Goal: Transaction & Acquisition: Book appointment/travel/reservation

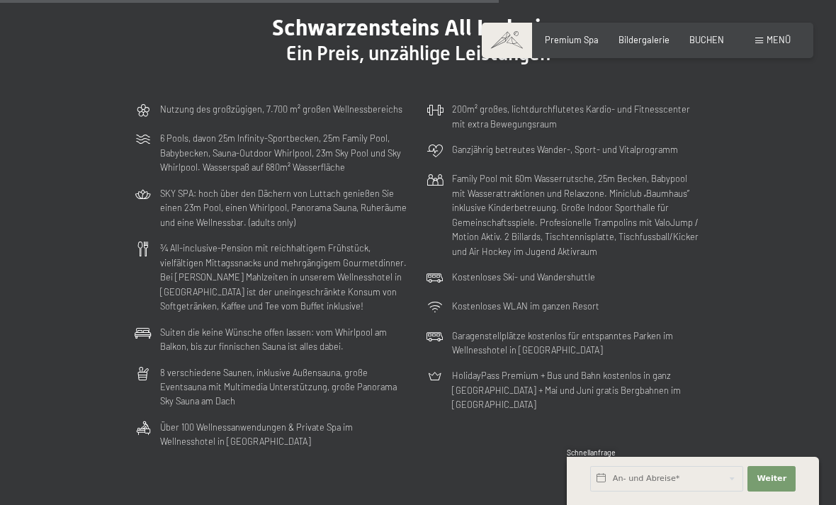
scroll to position [3017, 0]
click at [781, 485] on span "Weiter" at bounding box center [772, 478] width 30 height 11
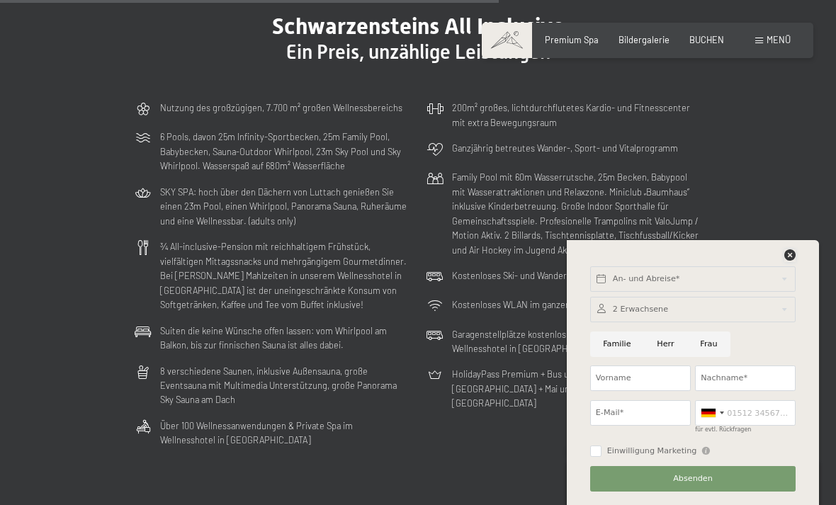
click at [796, 261] on icon at bounding box center [790, 255] width 11 height 11
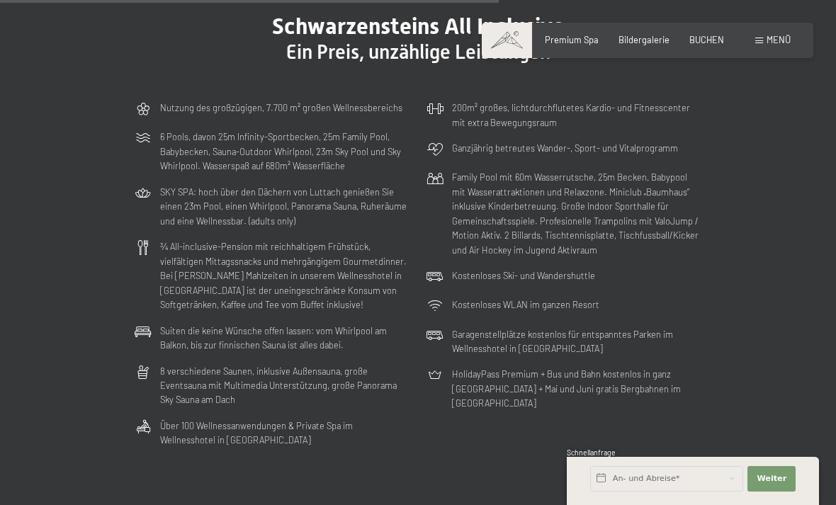
click at [649, 44] on span "Bildergalerie" at bounding box center [644, 39] width 51 height 11
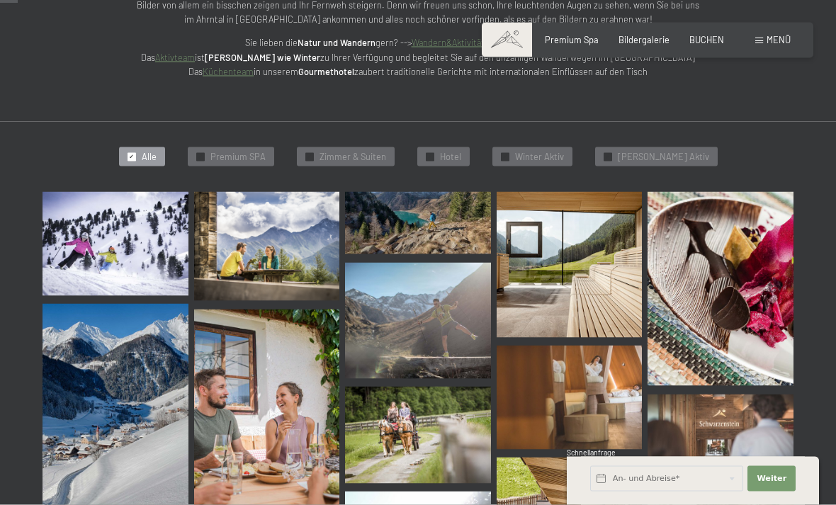
scroll to position [244, 0]
click at [86, 247] on img at bounding box center [116, 243] width 146 height 104
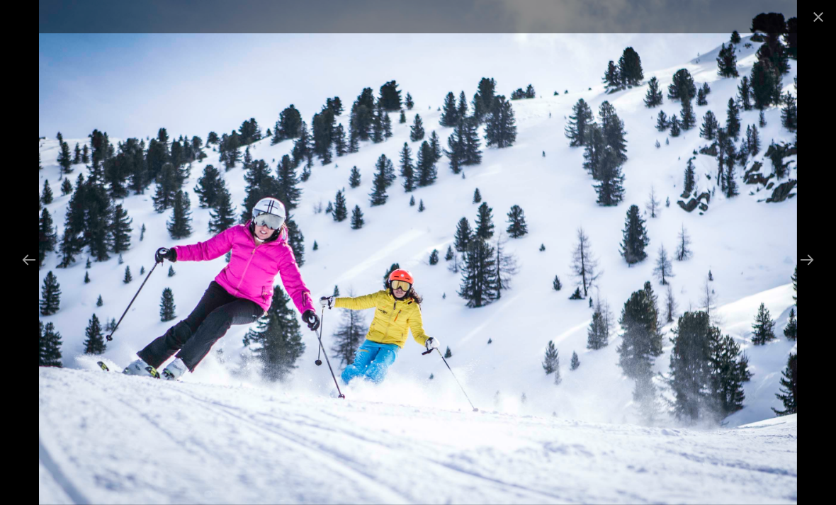
click at [806, 274] on button "Next slide" at bounding box center [807, 260] width 30 height 28
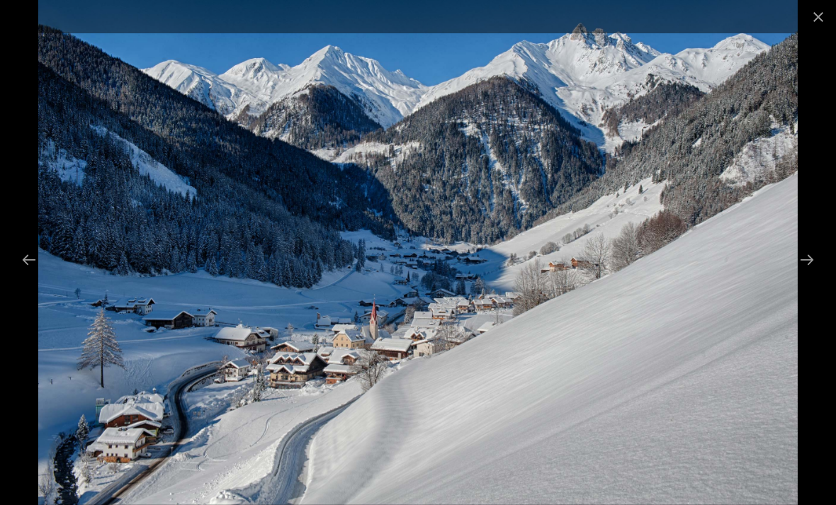
click at [794, 274] on button "Next slide" at bounding box center [807, 260] width 30 height 28
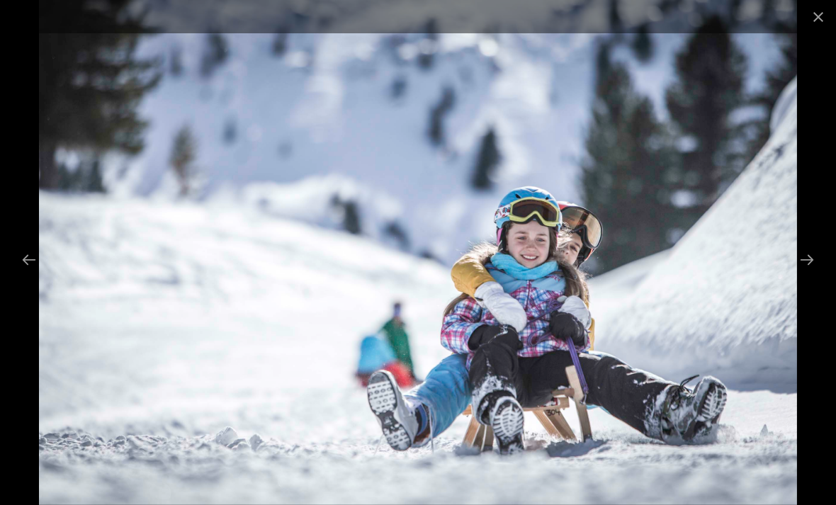
click at [805, 274] on button "Next slide" at bounding box center [807, 260] width 30 height 28
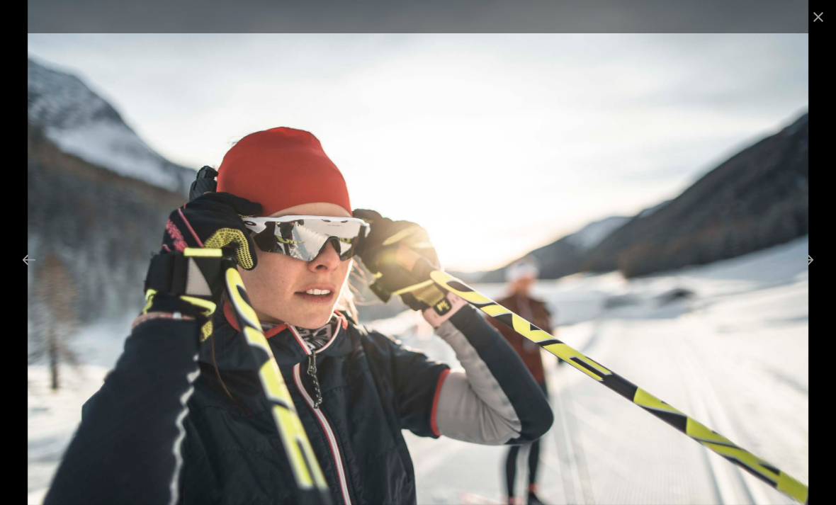
click at [809, 274] on button "Next slide" at bounding box center [807, 260] width 30 height 28
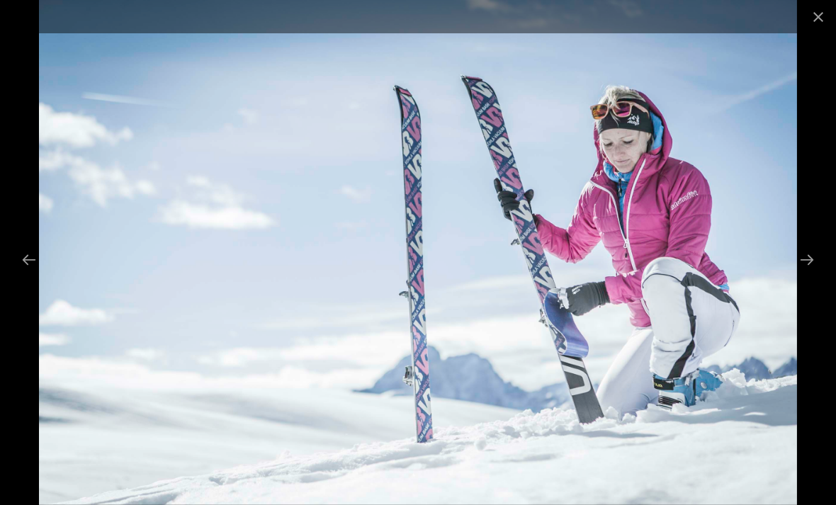
click at [801, 274] on button "Next slide" at bounding box center [807, 260] width 30 height 28
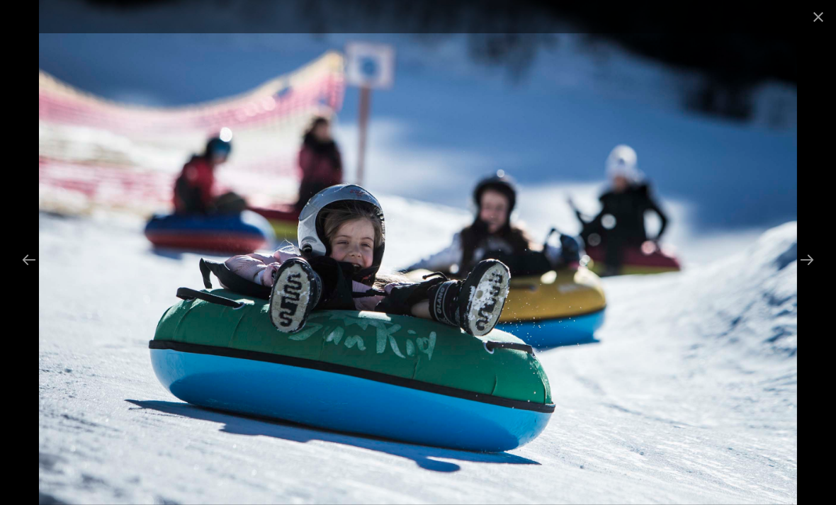
click at [801, 274] on button "Next slide" at bounding box center [807, 260] width 30 height 28
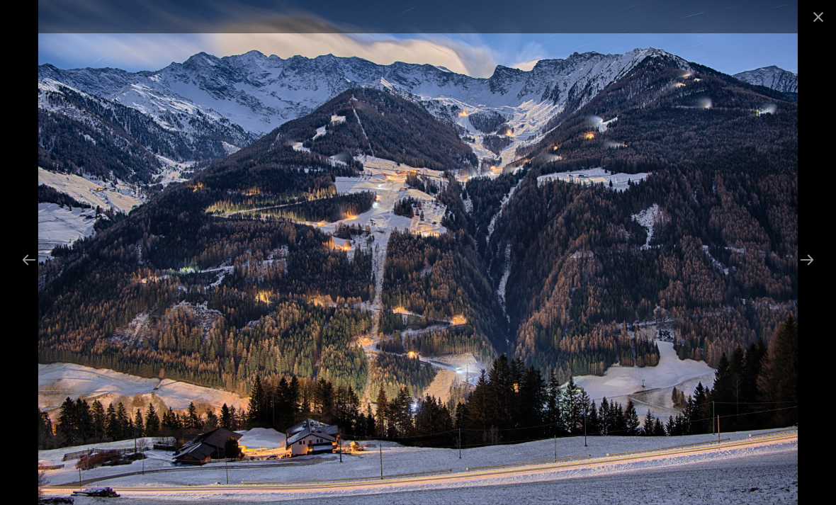
click at [798, 274] on button "Next slide" at bounding box center [807, 260] width 30 height 28
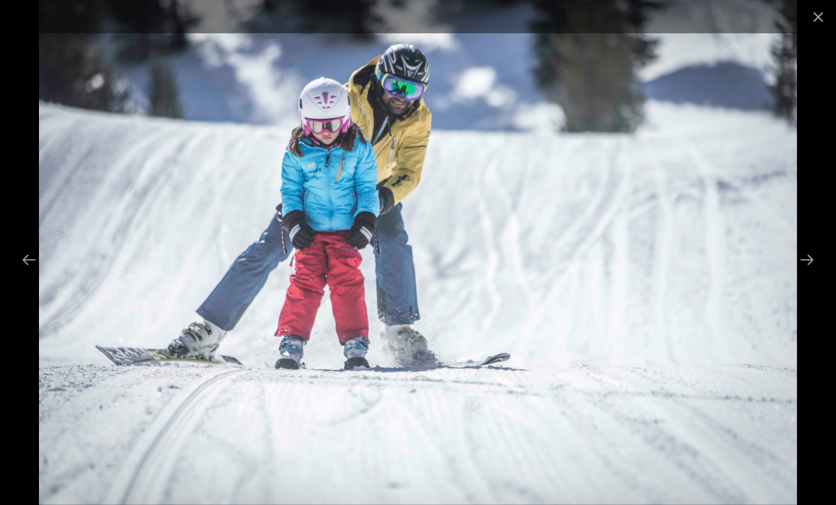
click at [800, 274] on button "Next slide" at bounding box center [807, 260] width 30 height 28
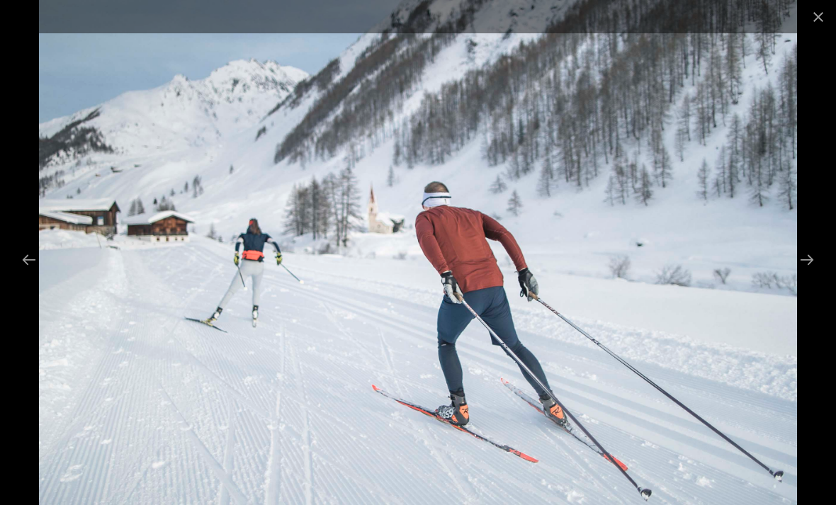
click at [801, 274] on button "Next slide" at bounding box center [807, 260] width 30 height 28
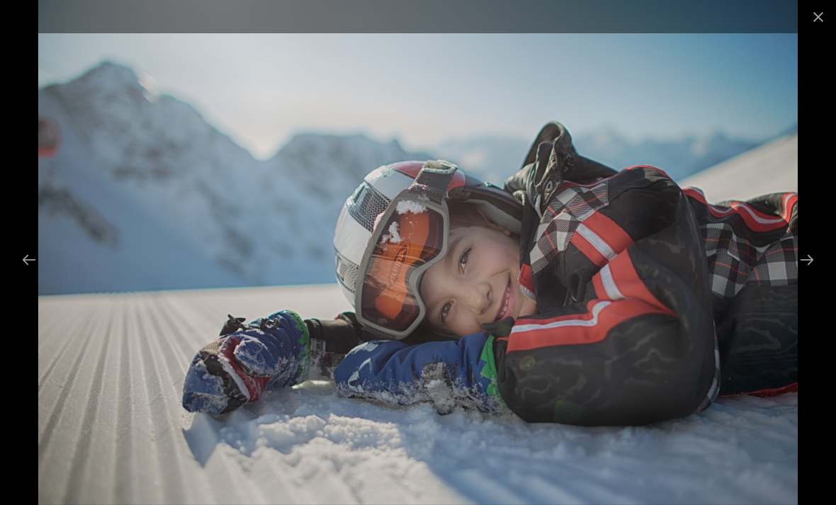
click at [799, 274] on button "Next slide" at bounding box center [807, 260] width 30 height 28
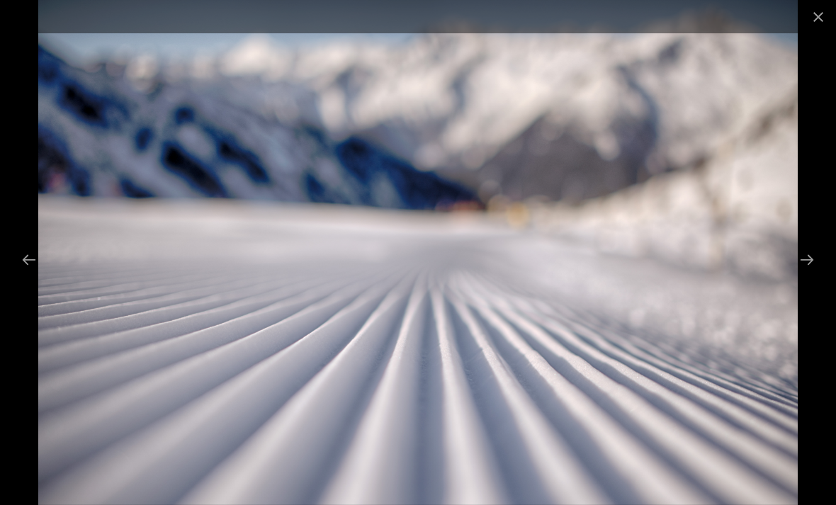
click at [806, 274] on button "Next slide" at bounding box center [807, 260] width 30 height 28
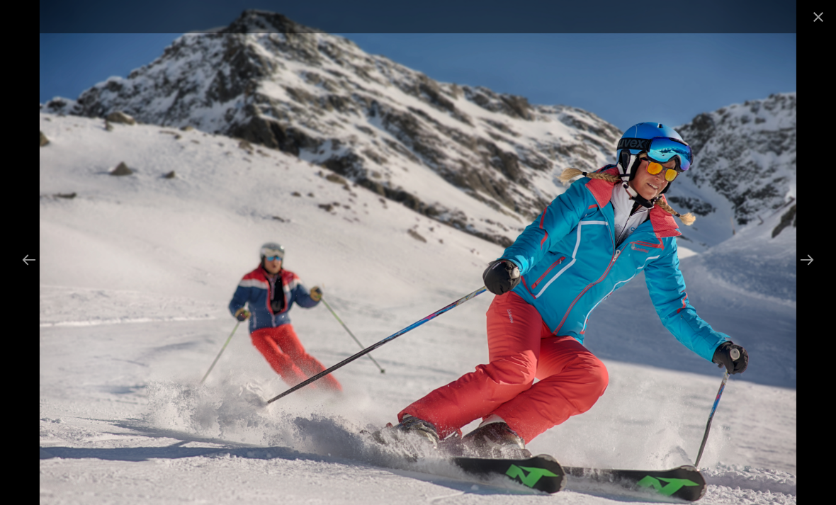
click at [818, 274] on button "Next slide" at bounding box center [807, 260] width 30 height 28
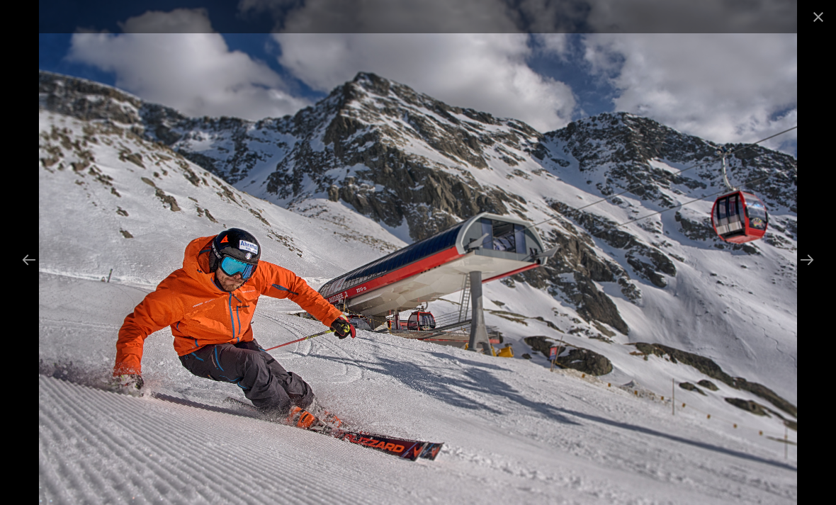
click at [808, 17] on button "Close gallery" at bounding box center [818, 16] width 35 height 33
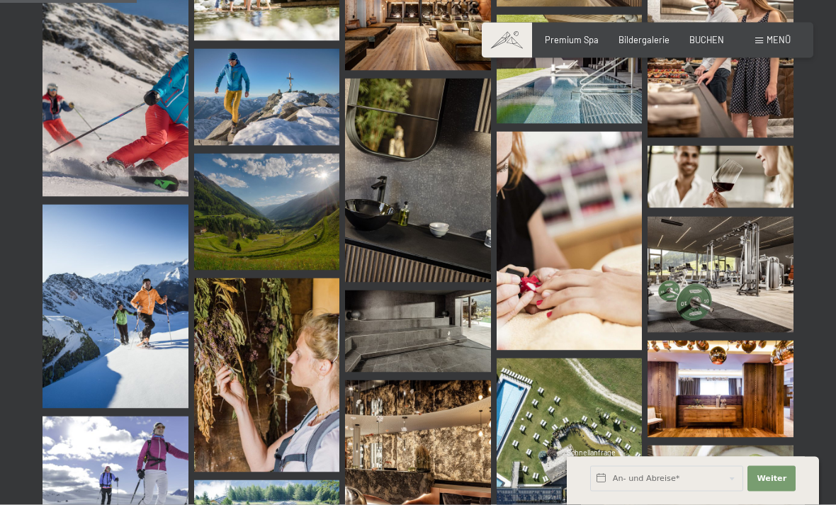
scroll to position [1919, 0]
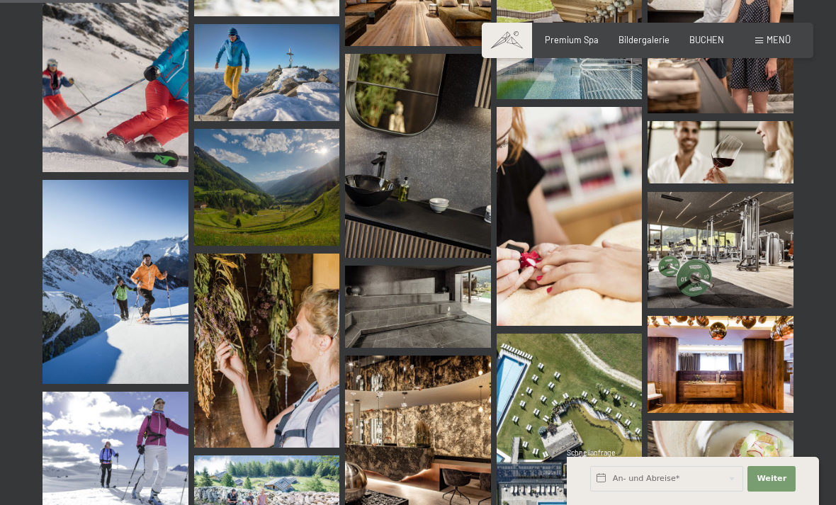
click at [583, 398] on img at bounding box center [570, 436] width 146 height 204
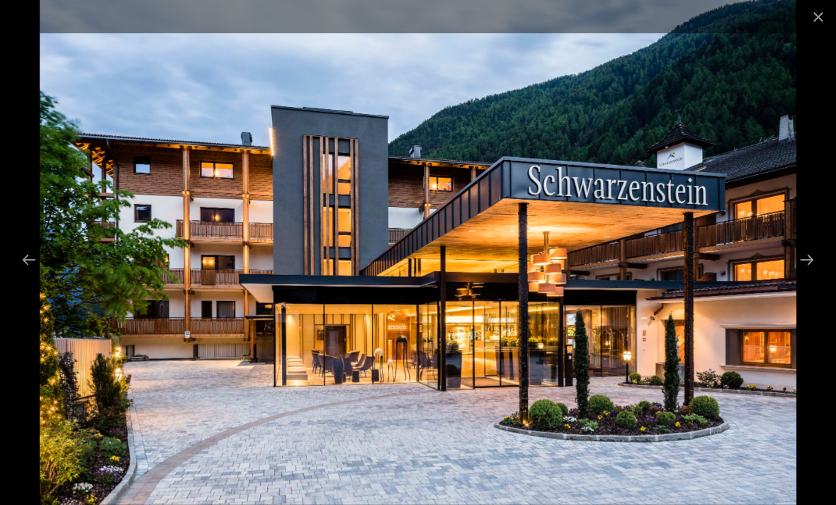
click at [819, 21] on button "Close gallery" at bounding box center [818, 16] width 35 height 33
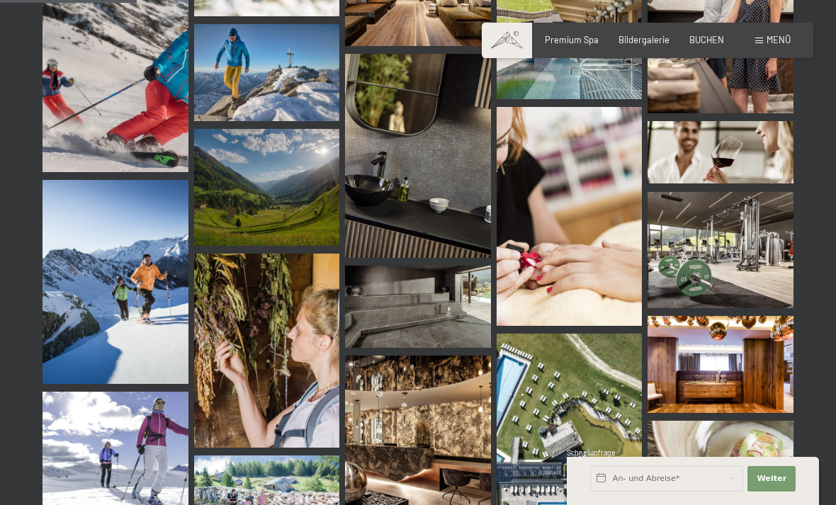
click at [773, 43] on span "Menü" at bounding box center [779, 39] width 24 height 11
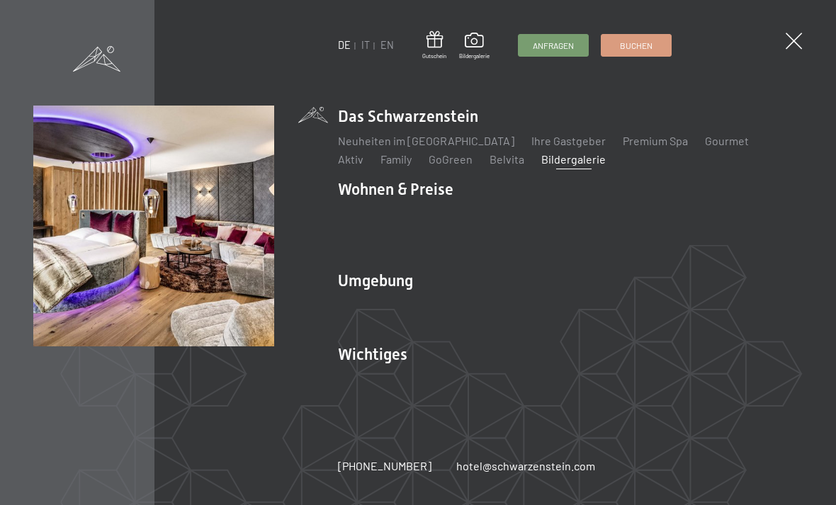
scroll to position [2102, 0]
click at [219, 271] on img at bounding box center [174, 174] width 349 height 349
click at [503, 221] on link "Zimmer & Preise" at bounding box center [488, 214] width 82 height 13
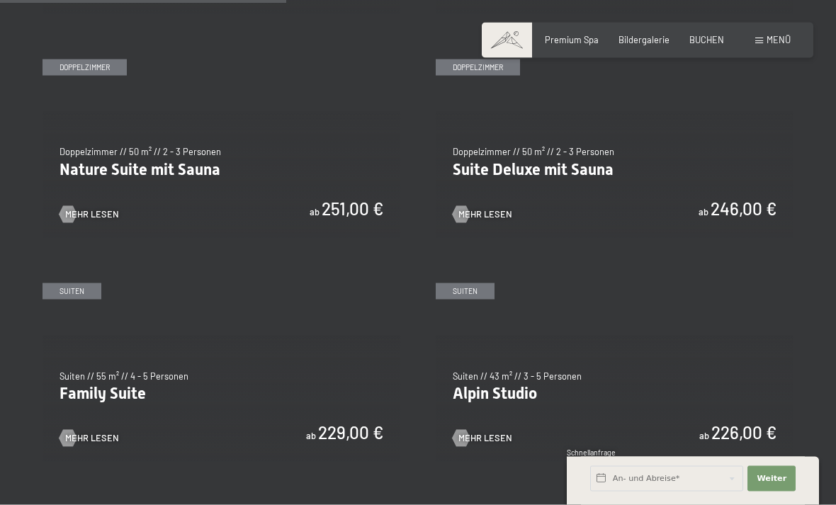
scroll to position [1159, 0]
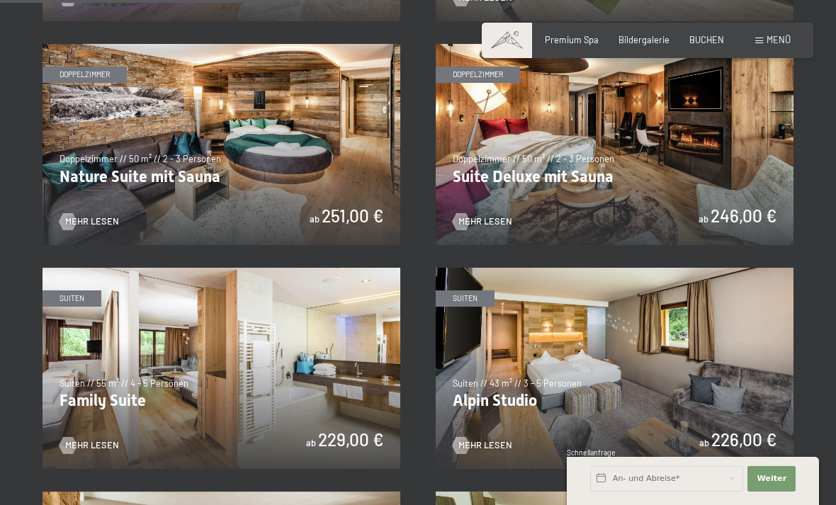
click at [661, 358] on img at bounding box center [615, 368] width 358 height 201
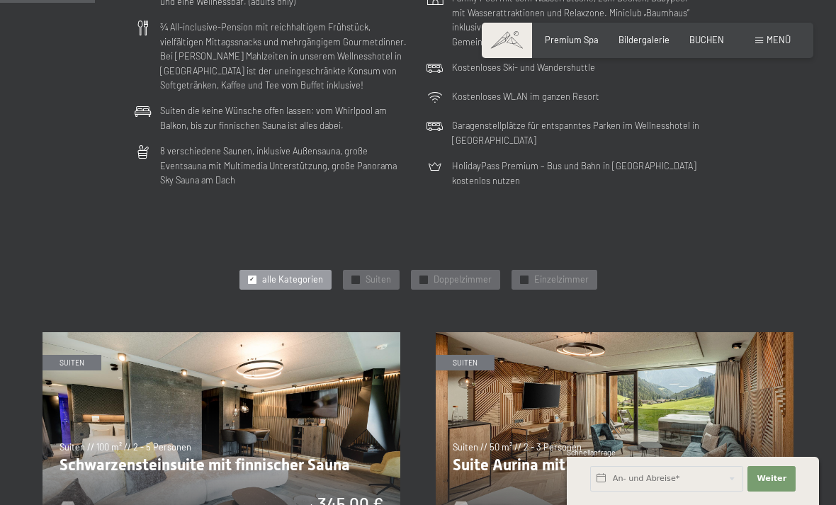
scroll to position [424, 0]
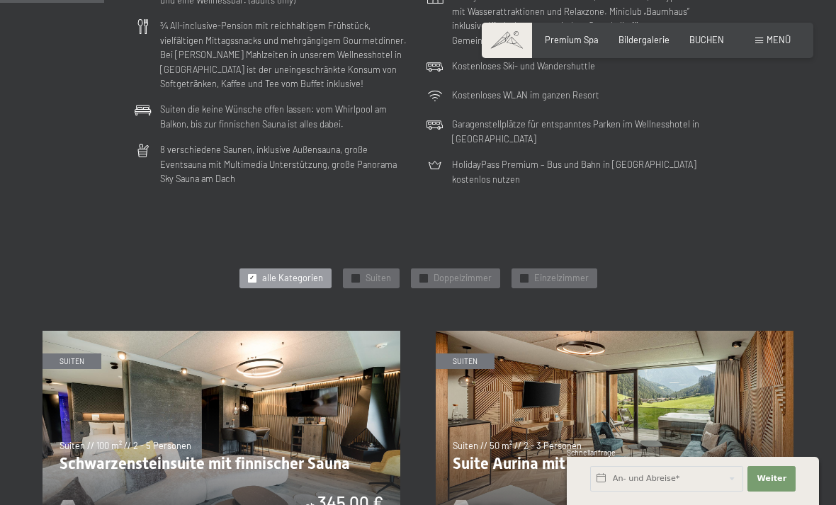
click at [379, 276] on span "Suiten" at bounding box center [379, 278] width 26 height 13
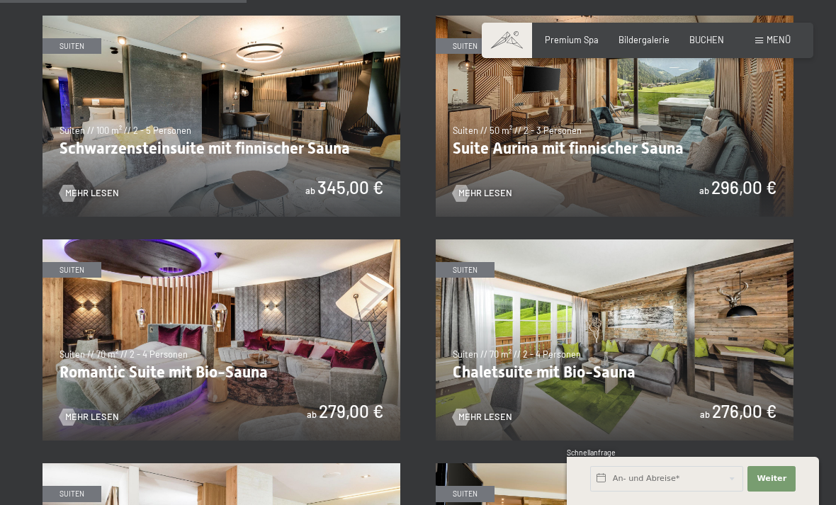
scroll to position [740, 0]
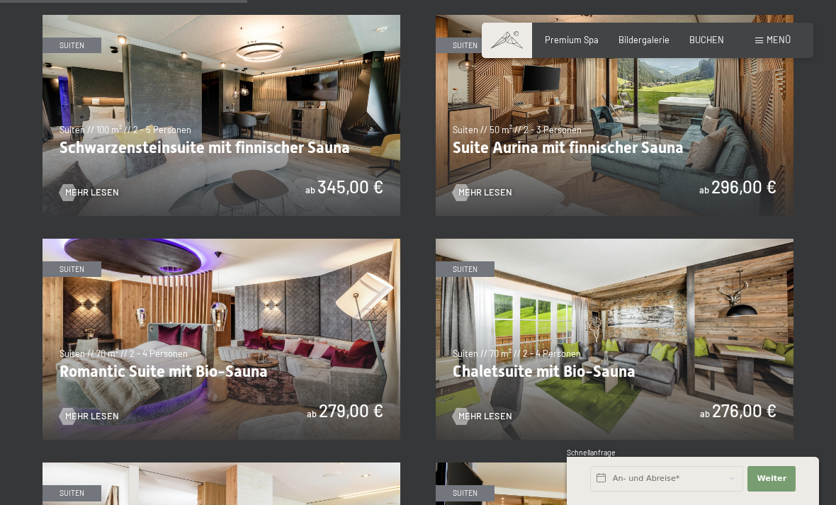
click at [725, 356] on img at bounding box center [615, 339] width 358 height 201
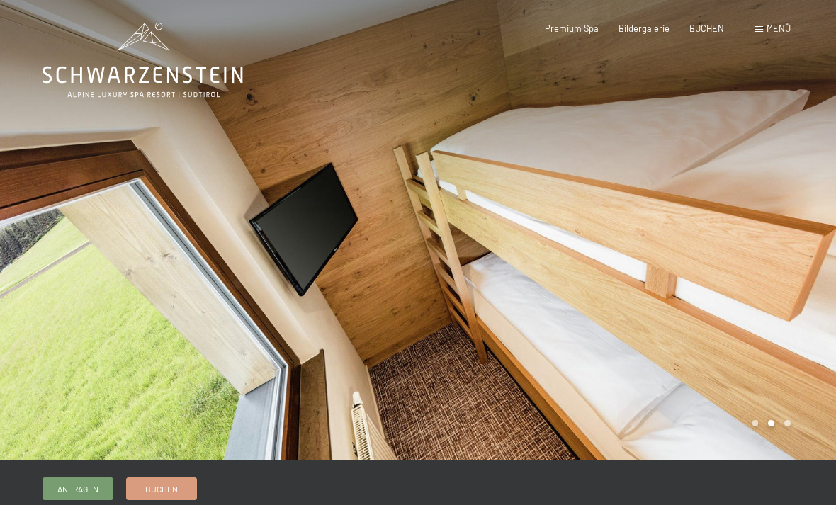
click at [766, 425] on div at bounding box center [627, 230] width 418 height 461
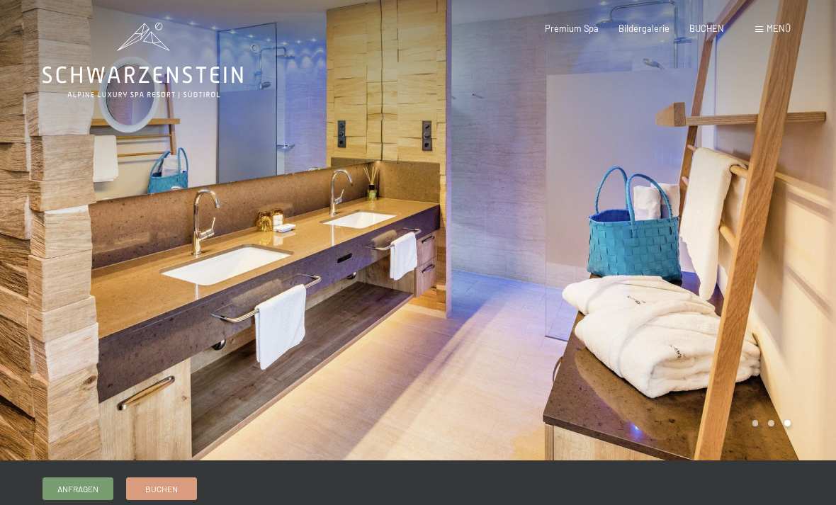
click at [807, 345] on div at bounding box center [627, 230] width 418 height 461
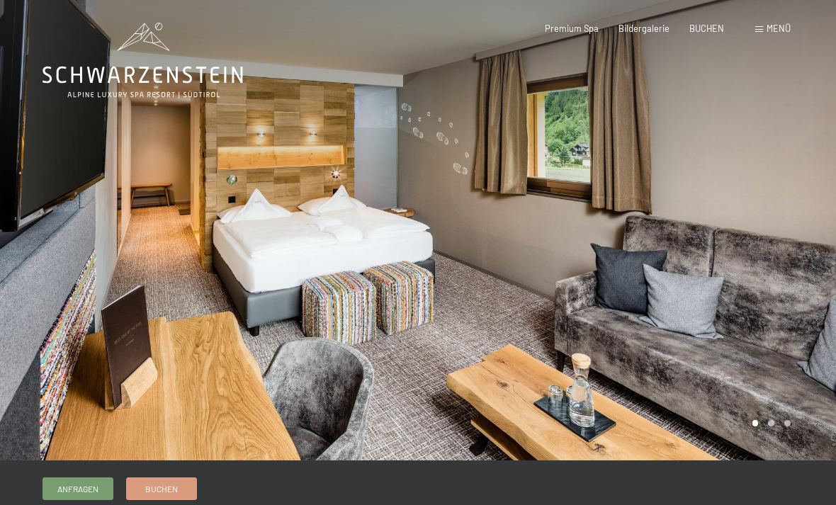
click at [784, 336] on div at bounding box center [627, 230] width 418 height 461
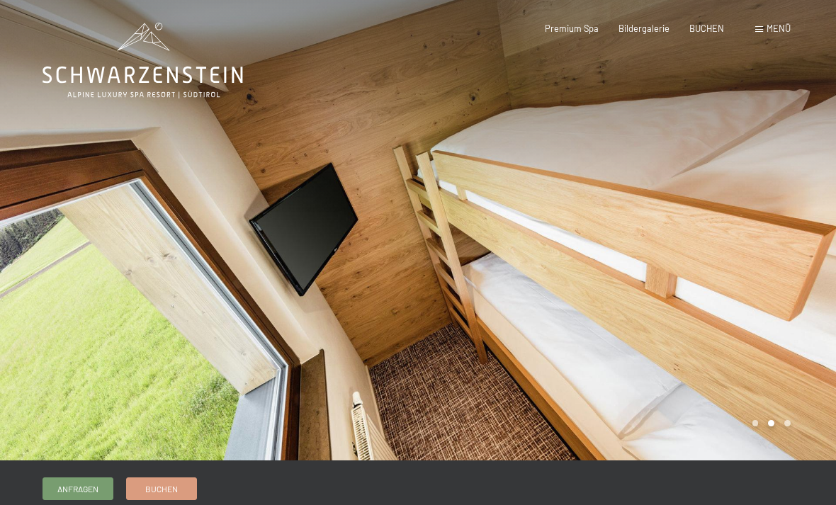
click at [780, 350] on div at bounding box center [627, 230] width 418 height 461
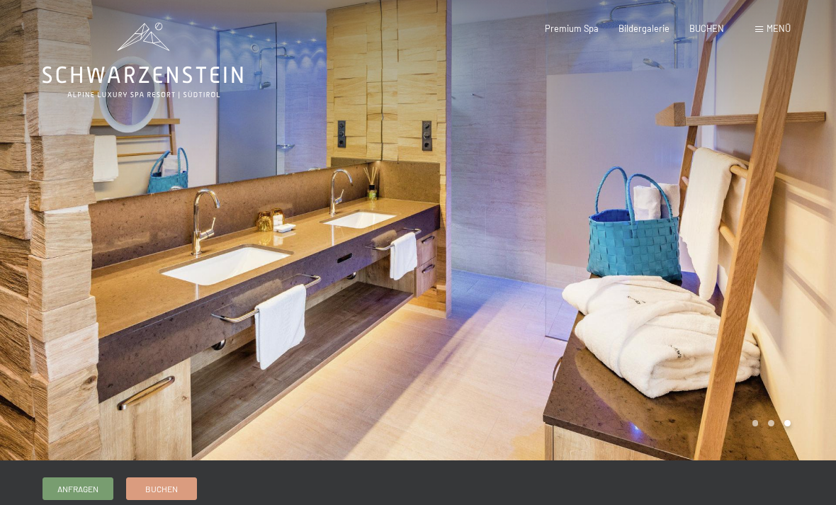
click at [780, 363] on div at bounding box center [627, 230] width 418 height 461
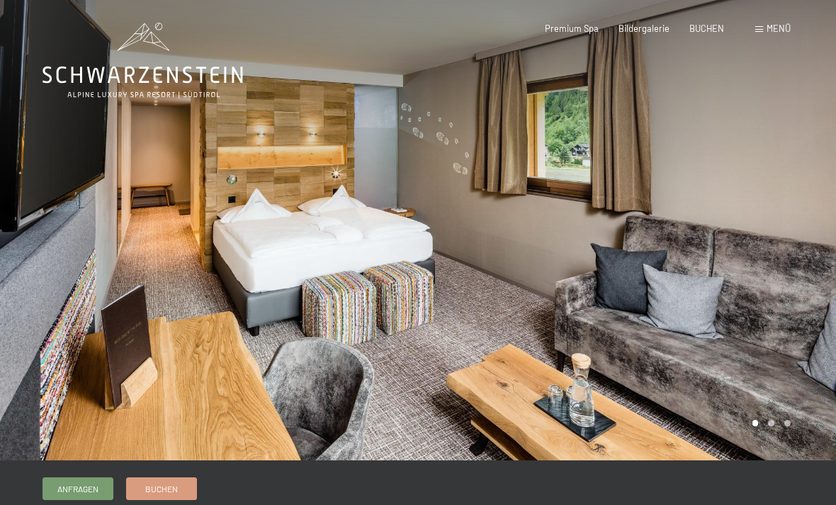
click at [787, 359] on div at bounding box center [627, 230] width 418 height 461
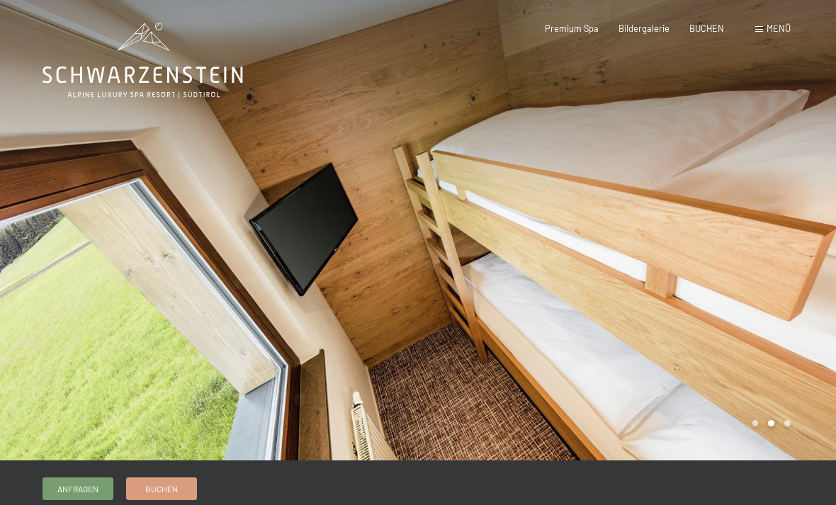
click at [760, 360] on div at bounding box center [627, 230] width 418 height 461
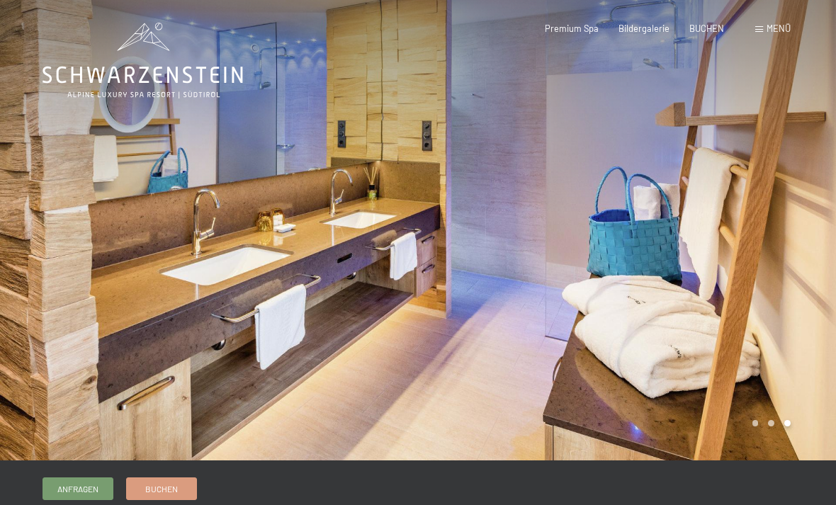
click at [734, 413] on div at bounding box center [627, 230] width 418 height 461
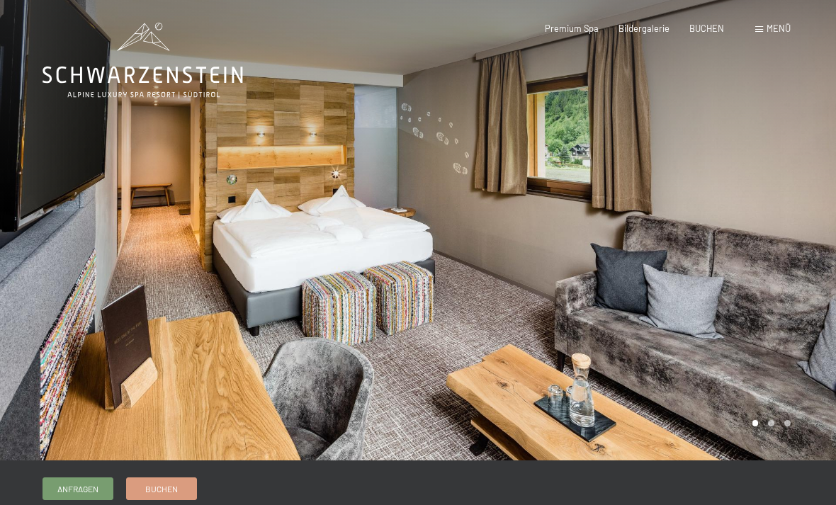
click at [732, 407] on div at bounding box center [627, 230] width 418 height 461
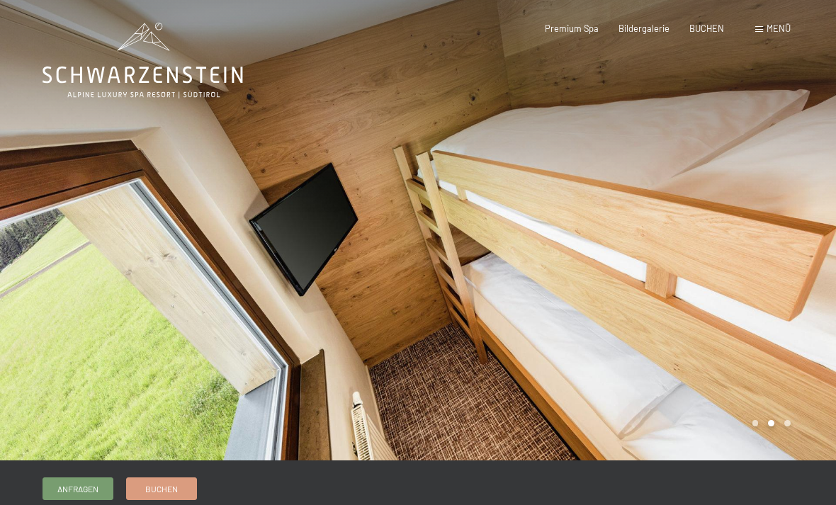
click at [727, 405] on div at bounding box center [627, 230] width 418 height 461
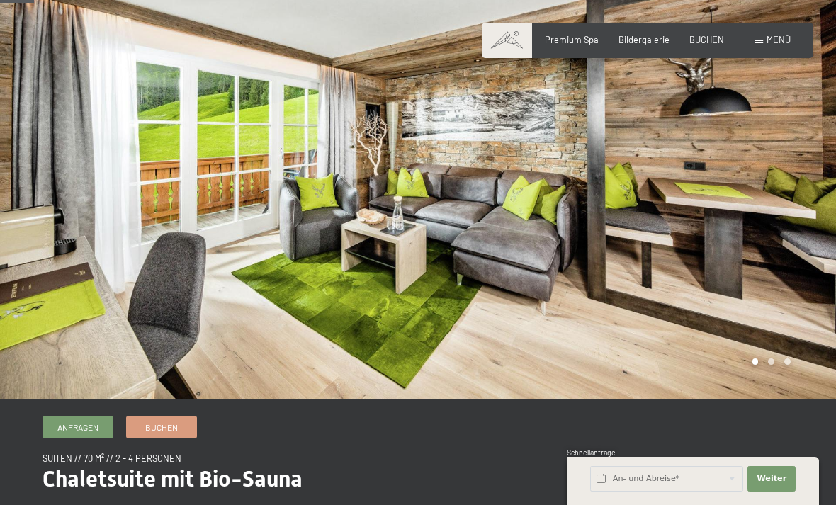
scroll to position [61, 0]
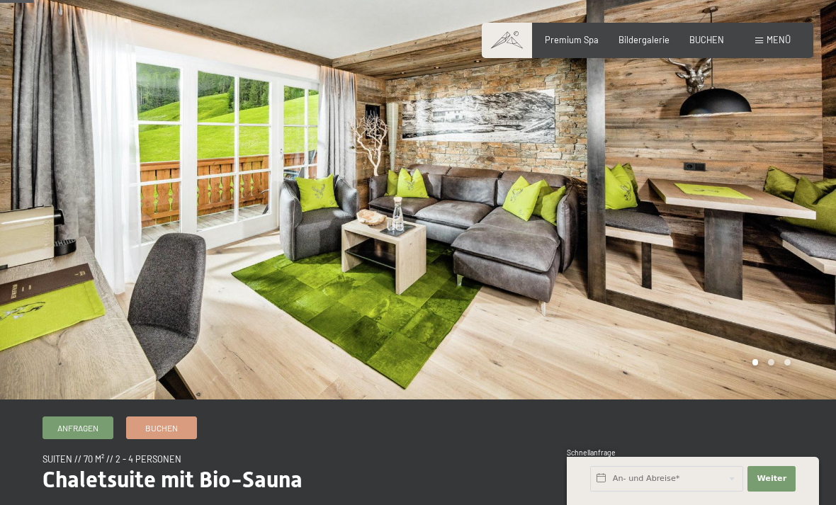
click at [761, 365] on div at bounding box center [627, 169] width 418 height 461
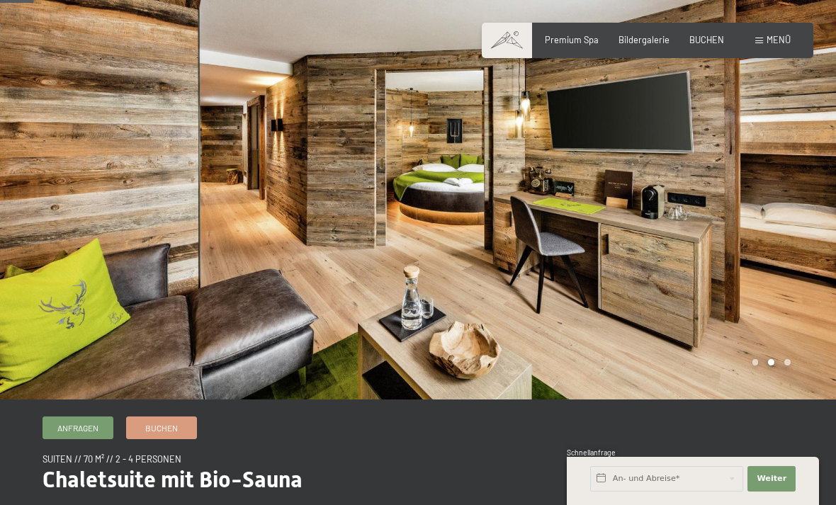
click at [782, 367] on div at bounding box center [627, 169] width 418 height 461
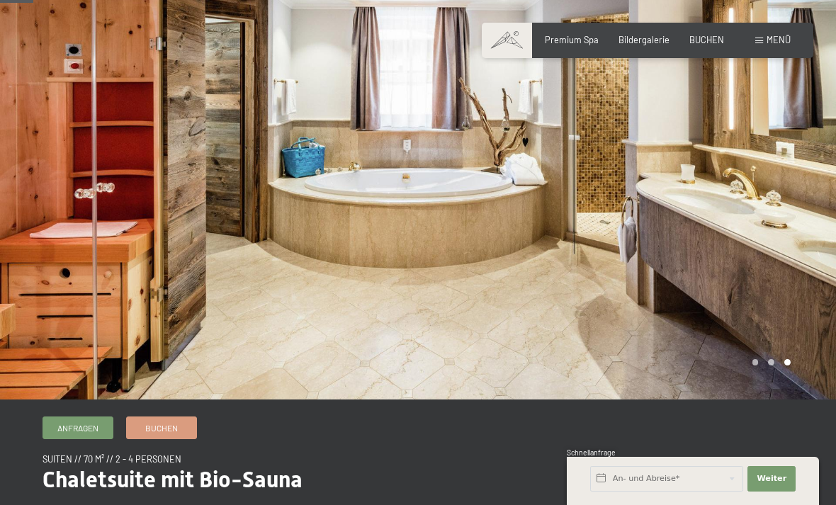
click at [788, 368] on div at bounding box center [627, 169] width 418 height 461
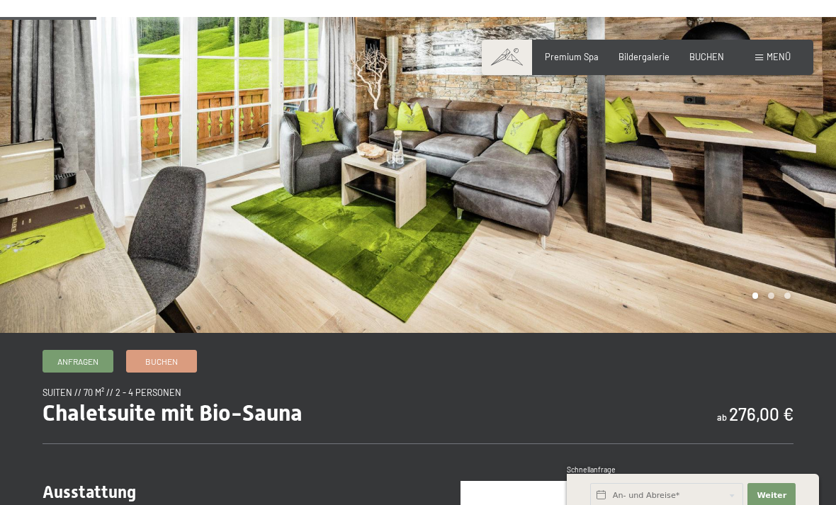
scroll to position [0, 0]
